Goal: Information Seeking & Learning: Learn about a topic

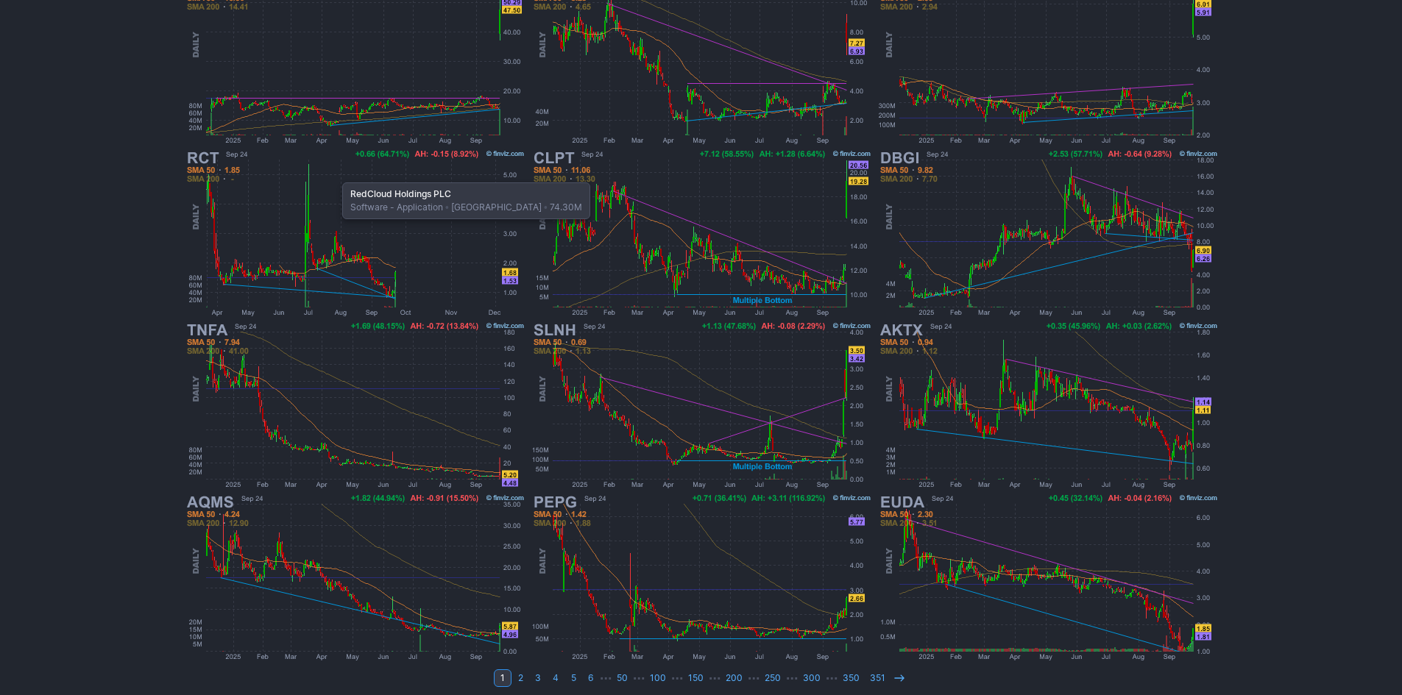
scroll to position [294, 0]
drag, startPoint x: 97, startPoint y: 141, endPoint x: 422, endPoint y: 75, distance: 331.8
click at [97, 140] on div "My Presets -Save Screen -Edit Screens p: NP! Order by Ticker Tickers Input Filt…" at bounding box center [701, 247] width 1402 height 913
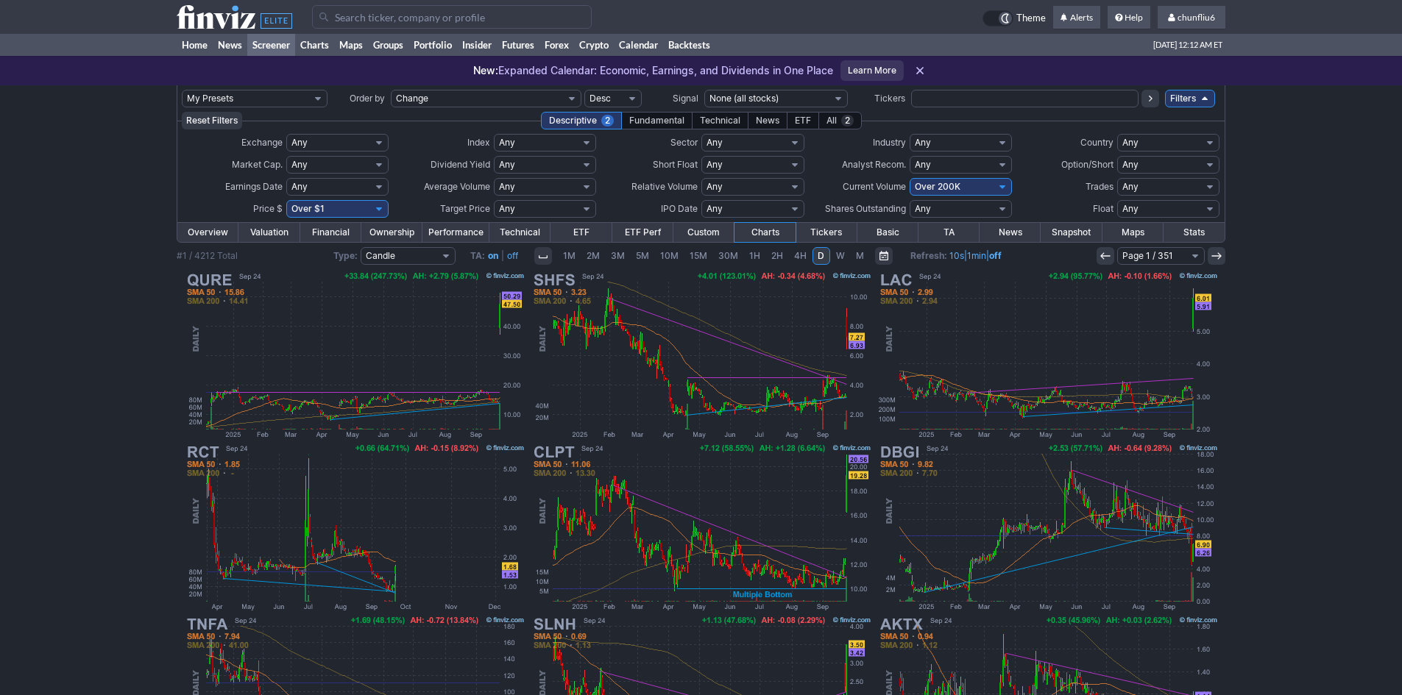
click at [342, 15] on input "Search" at bounding box center [452, 17] width 280 height 24
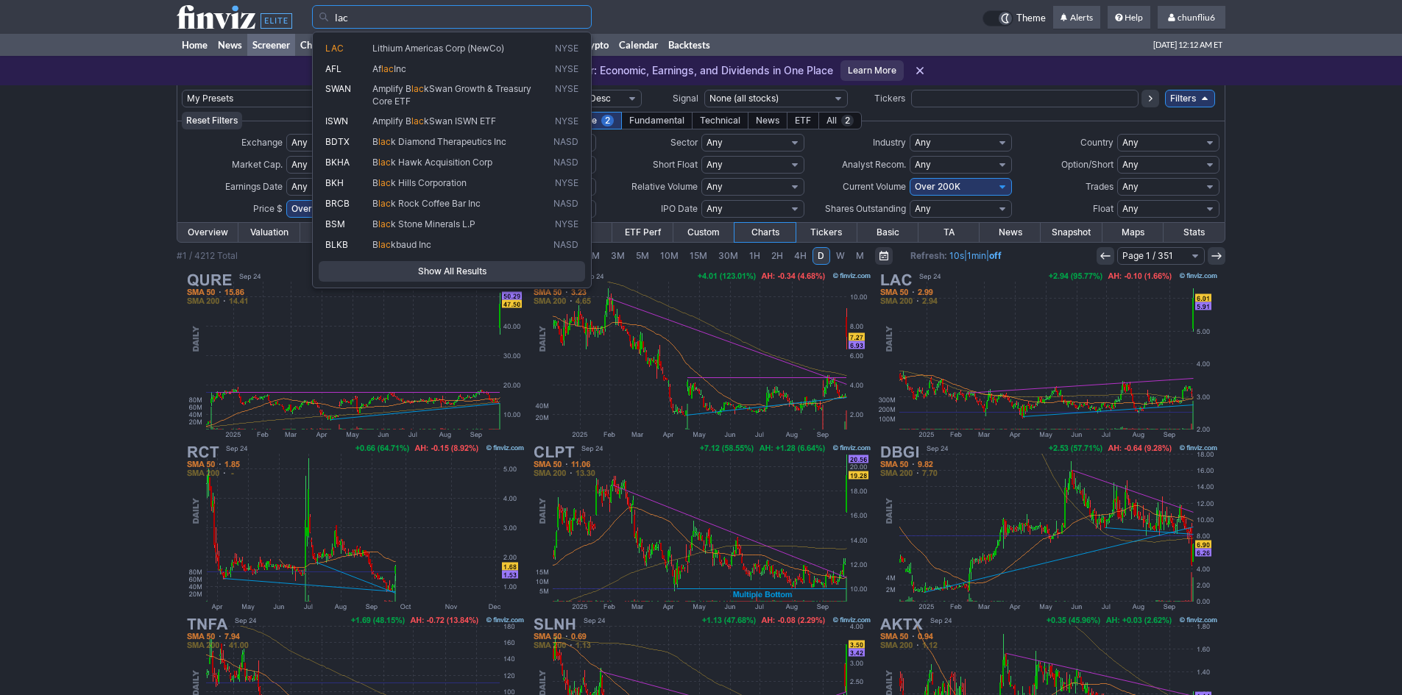
type input "lac"
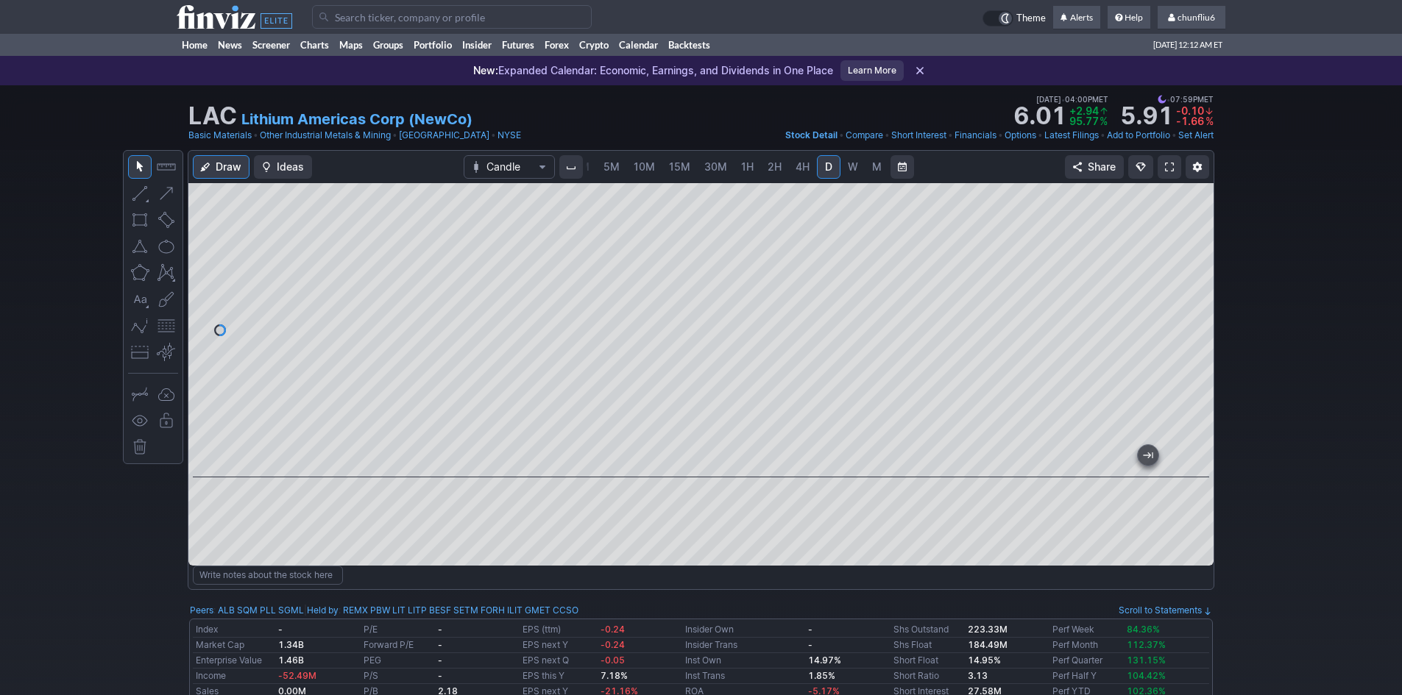
click at [1170, 169] on span at bounding box center [1169, 167] width 9 height 12
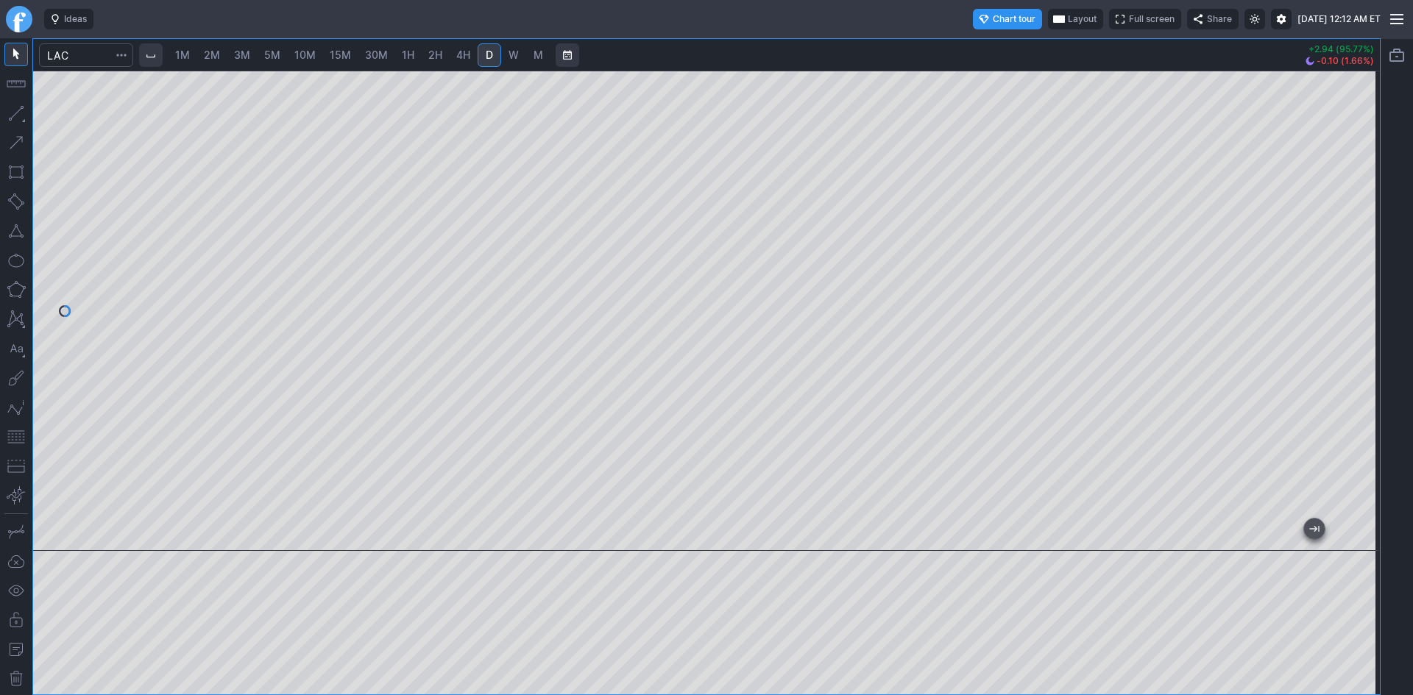
click at [185, 56] on span "1M" at bounding box center [182, 55] width 15 height 13
click at [8, 439] on button "button" at bounding box center [16, 437] width 24 height 24
